Goal: Information Seeking & Learning: Learn about a topic

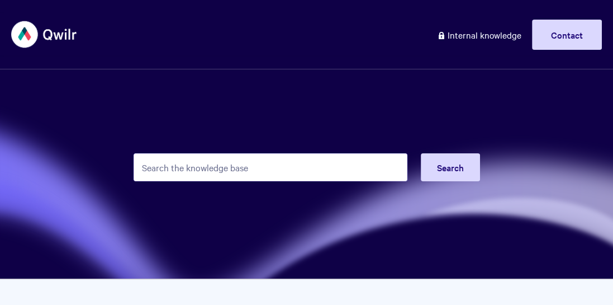
click at [251, 162] on input "Search the knowledge base" at bounding box center [271, 167] width 274 height 28
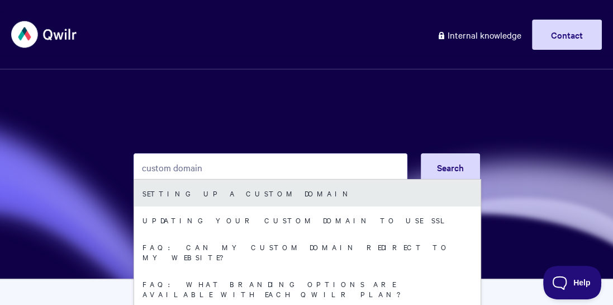
type input "custom domain"
click at [264, 195] on link "Setting up a Custom Domain" at bounding box center [307, 192] width 347 height 27
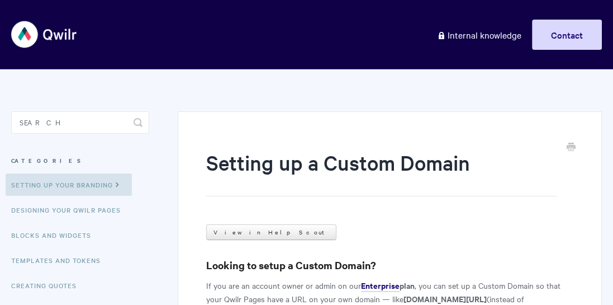
click at [450, 165] on h1 "Setting up a Custom Domain" at bounding box center [381, 172] width 351 height 48
click at [65, 126] on input "Search" at bounding box center [80, 122] width 138 height 22
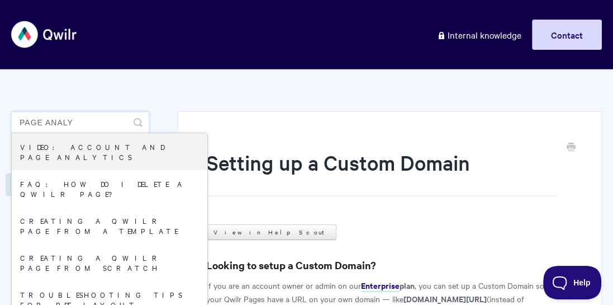
drag, startPoint x: 48, startPoint y: 118, endPoint x: 21, endPoint y: 118, distance: 27.4
click at [21, 118] on input "page analy" at bounding box center [80, 122] width 138 height 22
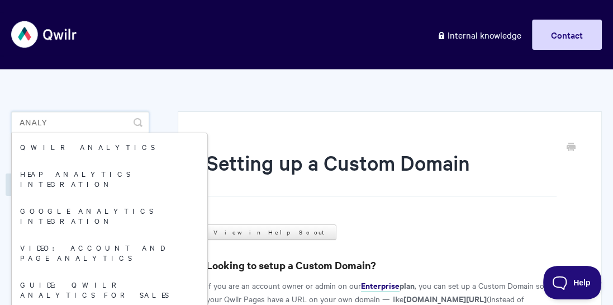
click at [93, 116] on input "analy" at bounding box center [80, 122] width 138 height 22
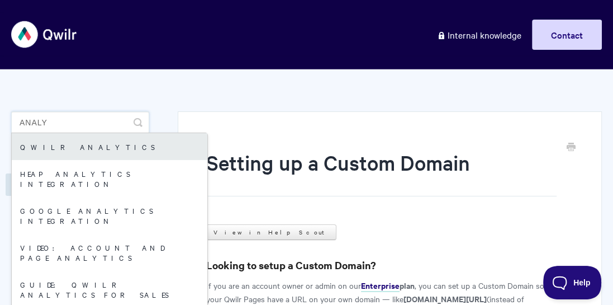
type input "analy"
click at [75, 138] on link "Qwilr Analytics" at bounding box center [110, 146] width 196 height 27
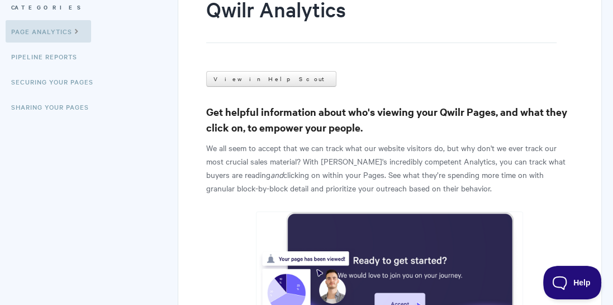
scroll to position [168, 0]
